Goal: Transaction & Acquisition: Purchase product/service

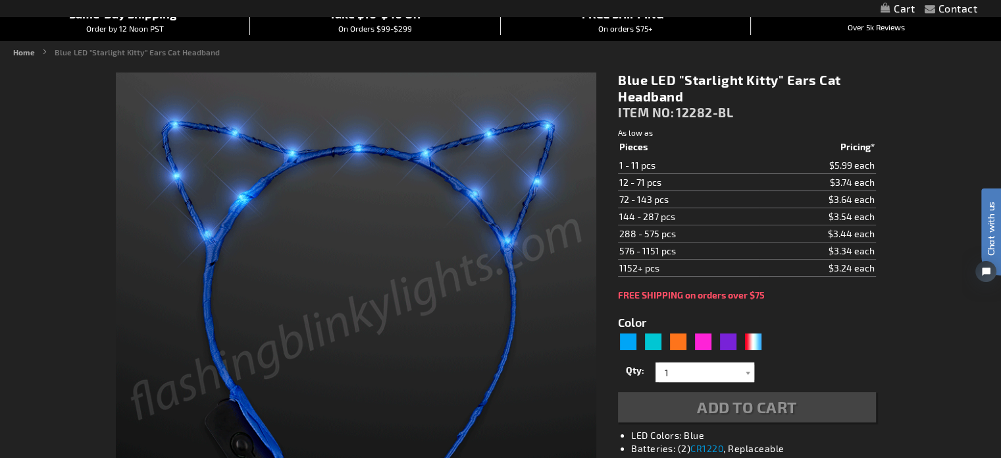
type input "5629"
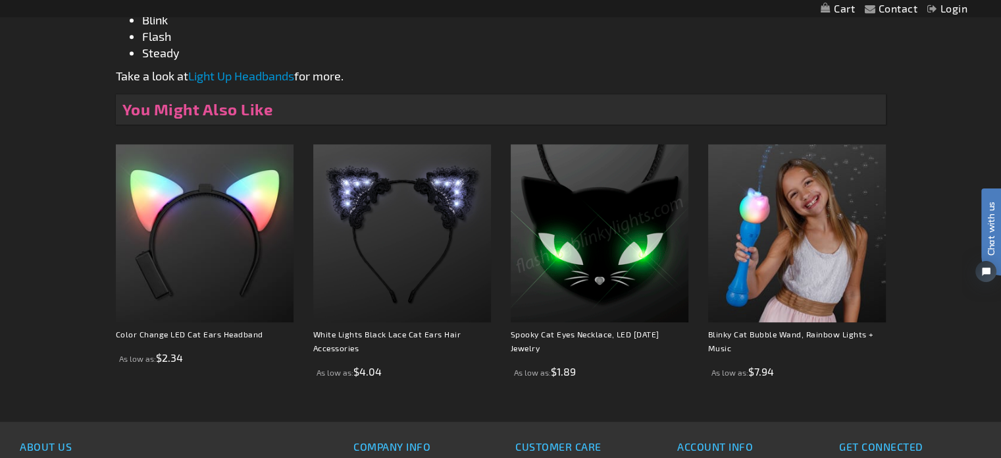
scroll to position [974, 0]
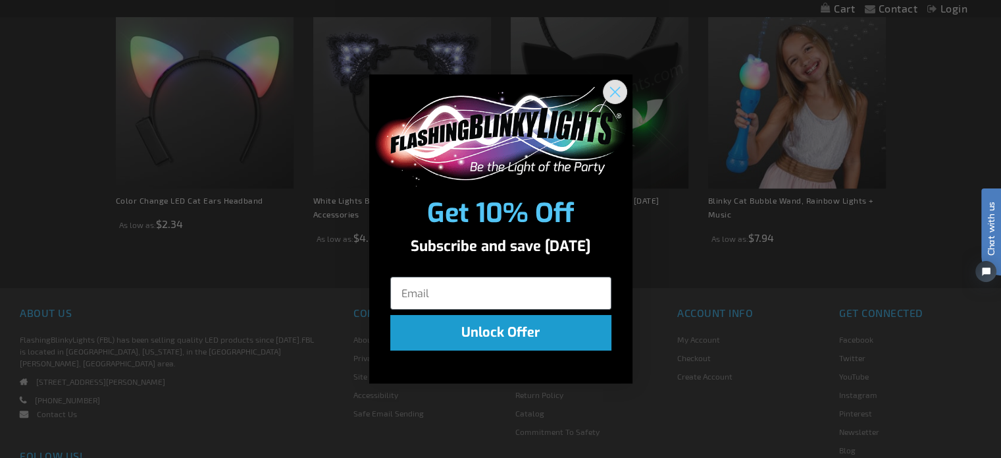
click at [614, 92] on circle "Close dialog" at bounding box center [615, 92] width 22 height 22
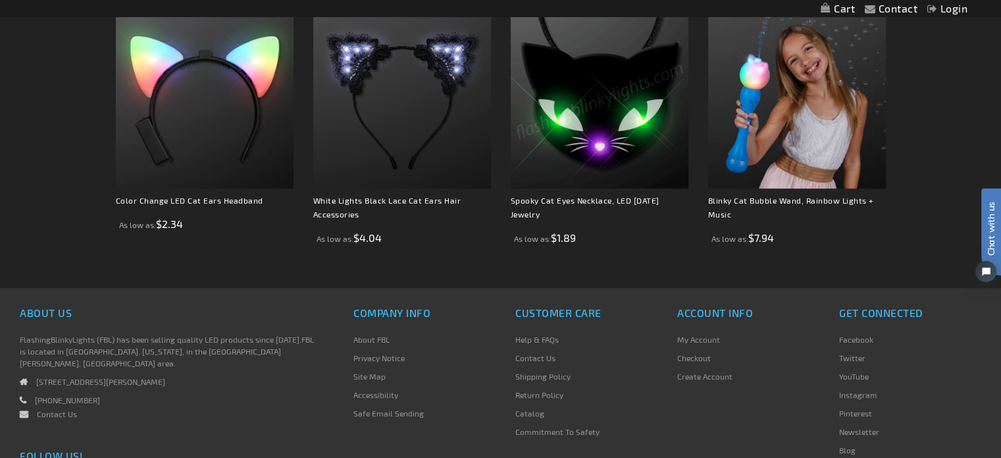
click at [614, 92] on img at bounding box center [600, 100] width 178 height 178
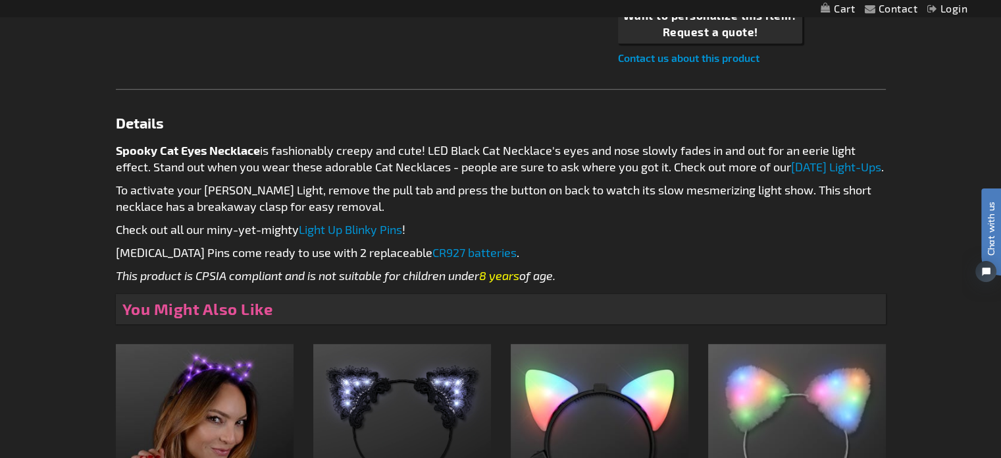
drag, startPoint x: 1009, startPoint y: 58, endPoint x: 1011, endPoint y: 224, distance: 166.6
click at [1001, 224] on html "The store will not work correctly when cookies are disabled. Contact Compare Pr…" at bounding box center [500, 167] width 1001 height 1545
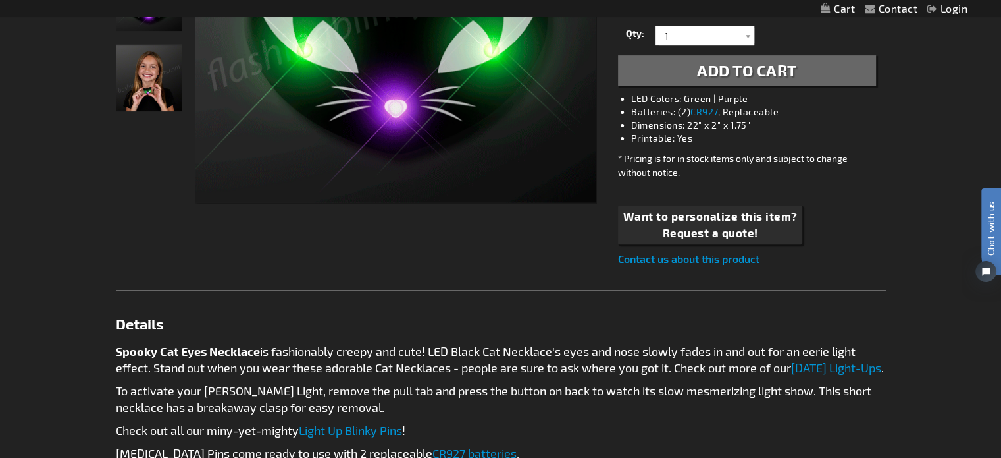
scroll to position [408, 0]
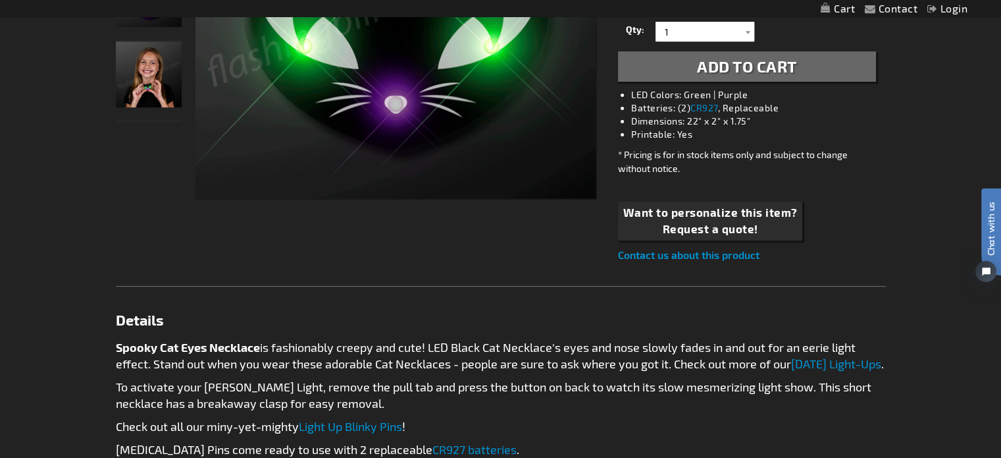
click at [147, 74] on img "Girl displaying Light Up Spooky LED Cat Eyes Necklace" at bounding box center [149, 74] width 66 height 66
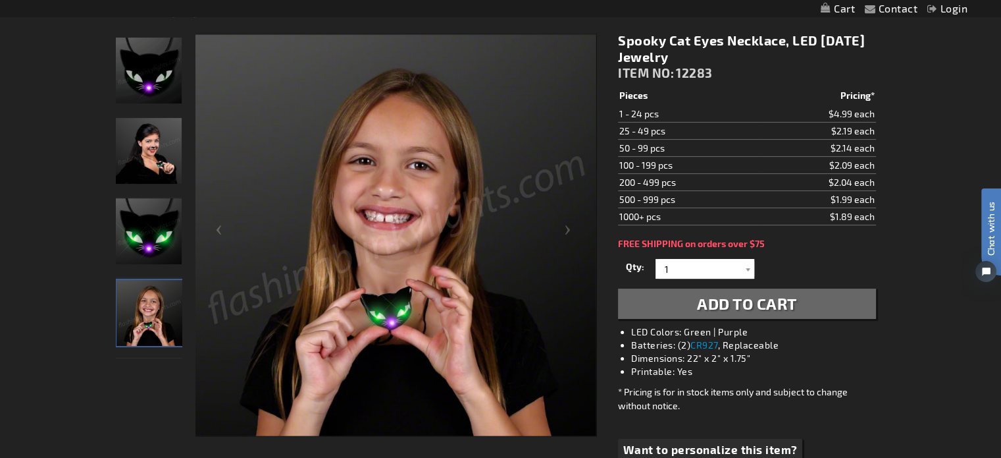
scroll to position [118, 0]
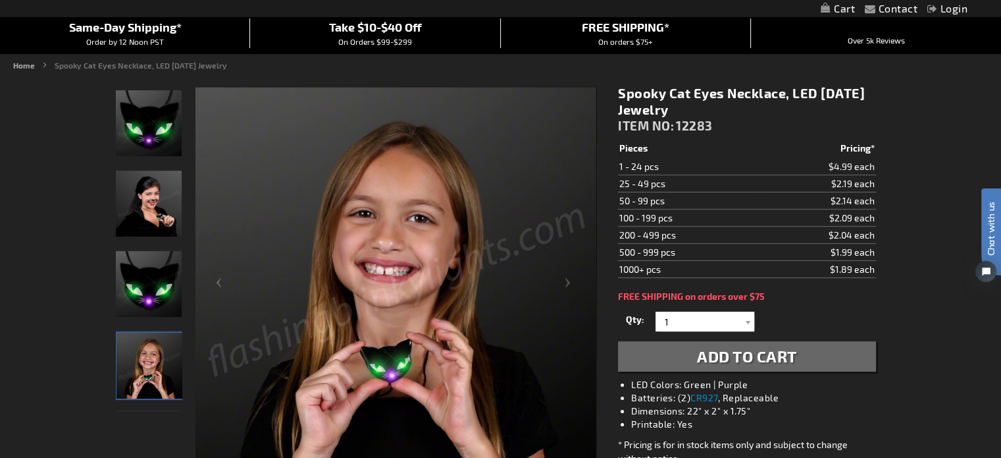
click at [145, 189] on img "Female displaying Light Up Spooky LED Cat Eyes Necklace" at bounding box center [149, 204] width 66 height 66
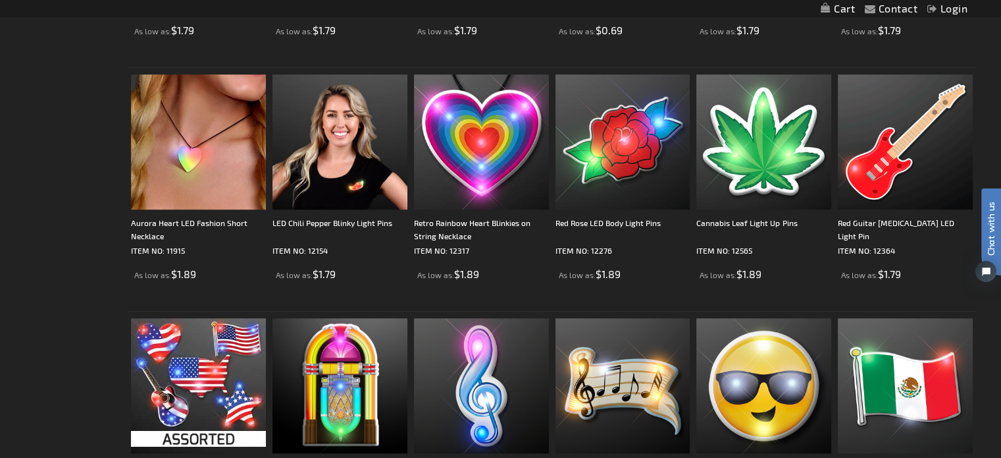
scroll to position [711, 0]
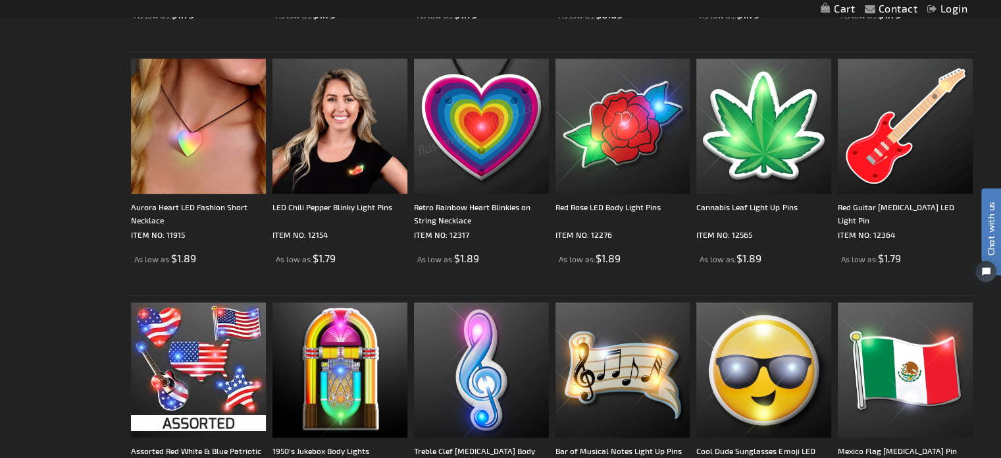
click at [503, 140] on img at bounding box center [481, 126] width 135 height 135
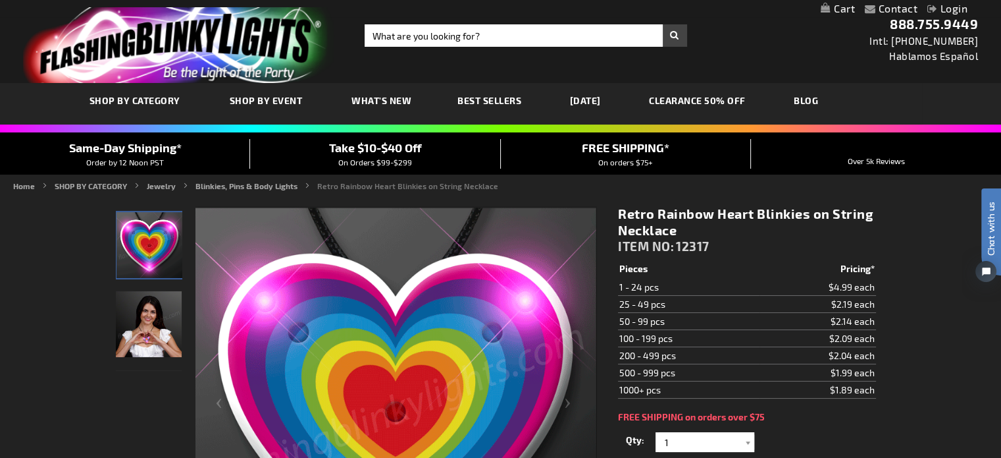
click at [156, 347] on img "Female wearing Retro Rainbow Heart Light Up Blinky Necklace" at bounding box center [149, 324] width 66 height 66
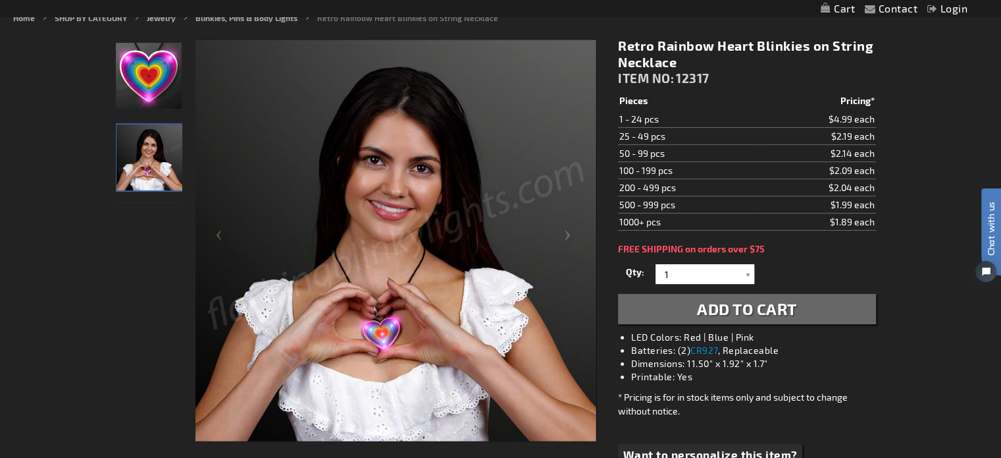
scroll to position [184, 0]
